Goal: Task Accomplishment & Management: Complete application form

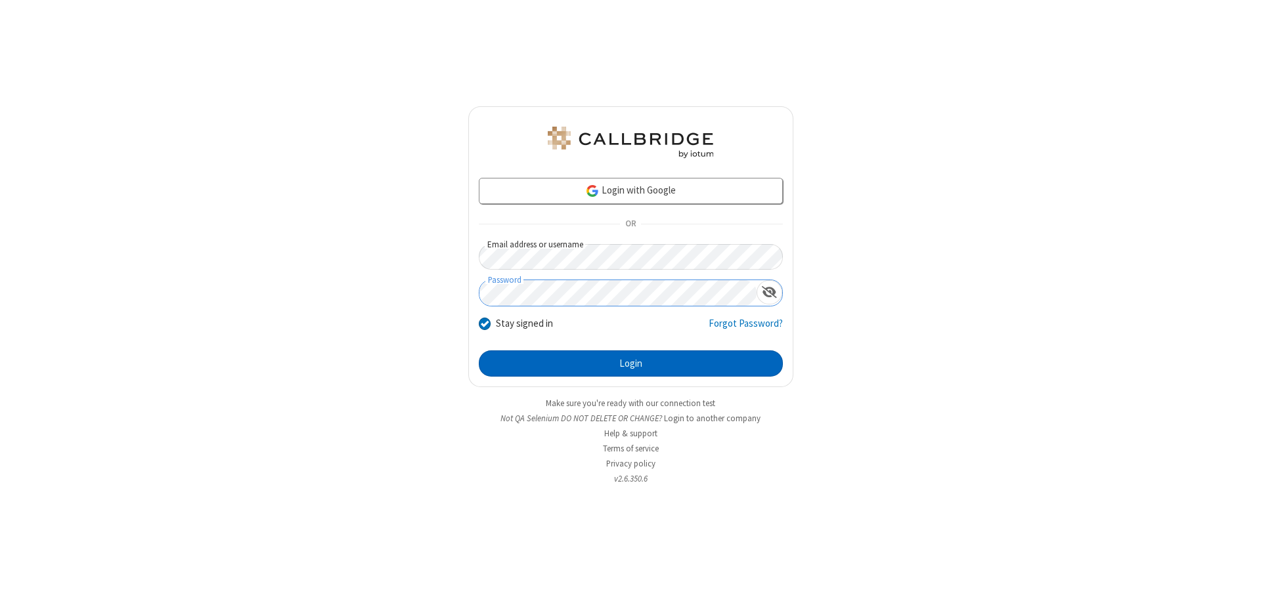
click at [630, 364] on button "Login" at bounding box center [631, 364] width 304 height 26
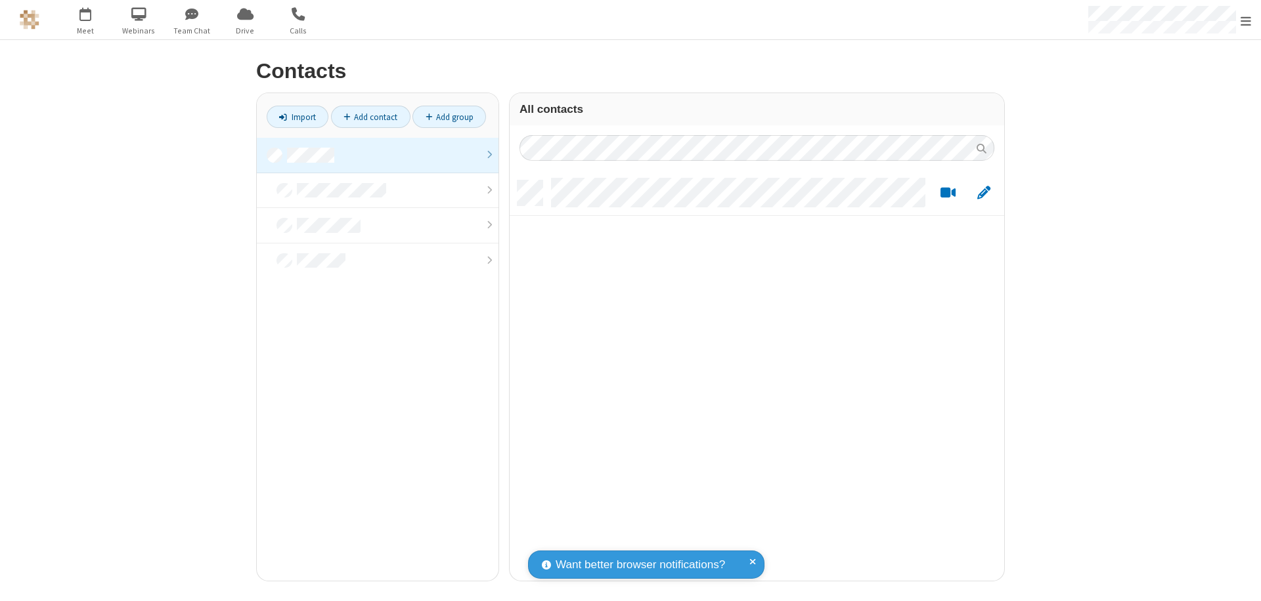
click at [370, 117] on link "Add contact" at bounding box center [370, 117] width 79 height 22
